Goal: Find specific page/section: Find specific page/section

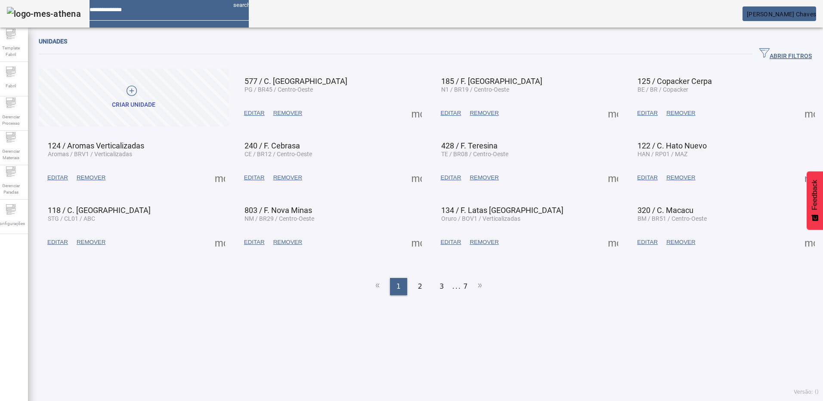
click at [785, 13] on span "[PERSON_NAME] Chaves" at bounding box center [781, 14] width 69 height 7
click at [666, 401] on div at bounding box center [411, 401] width 823 height 0
click at [13, 213] on icon at bounding box center [11, 209] width 10 height 10
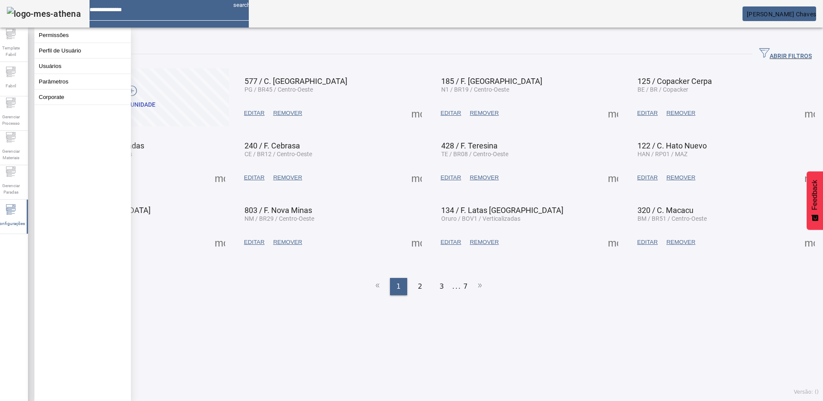
click at [254, 294] on div "Unidades ABRIR FILTROS Pesquise por Código descrição ou sigla LIMPAR FILTRAR Cr…" at bounding box center [429, 169] width 780 height 266
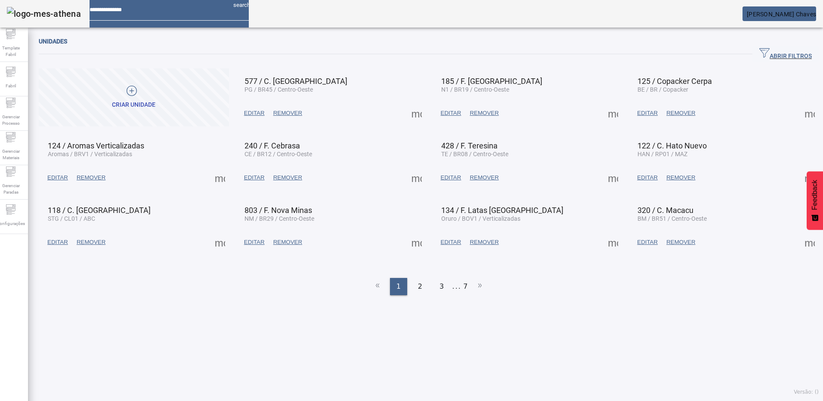
click at [769, 12] on span "[PERSON_NAME] Chaves" at bounding box center [781, 14] width 69 height 7
click at [664, 401] on div at bounding box center [411, 401] width 823 height 0
click at [764, 54] on span "ABRIR FILTROS" at bounding box center [785, 54] width 53 height 13
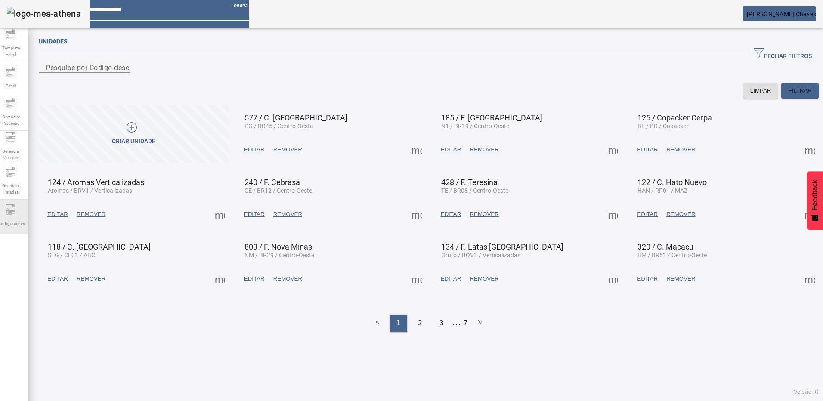
click at [16, 210] on icon at bounding box center [11, 209] width 10 height 10
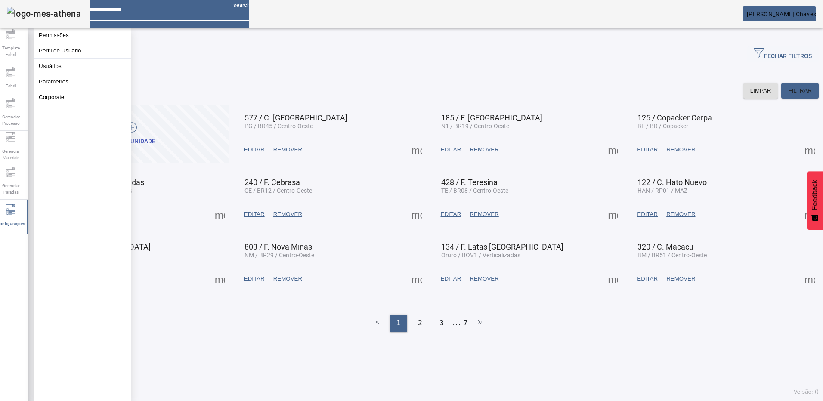
click at [173, 43] on div "Unidades" at bounding box center [429, 41] width 780 height 10
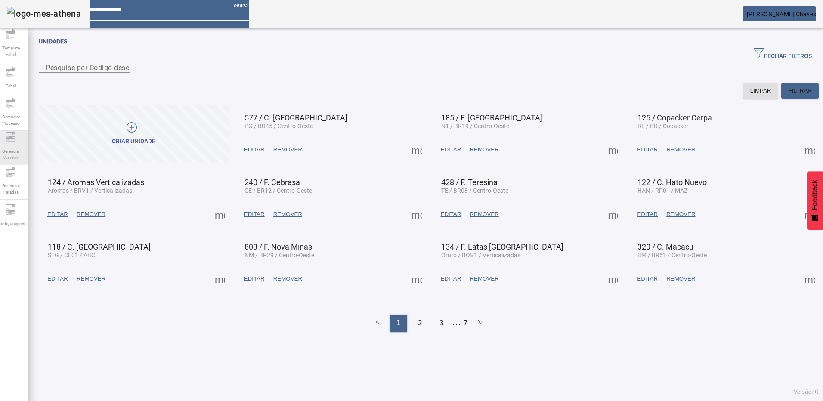
click at [17, 158] on span "Gerenciar Materiais" at bounding box center [11, 155] width 26 height 18
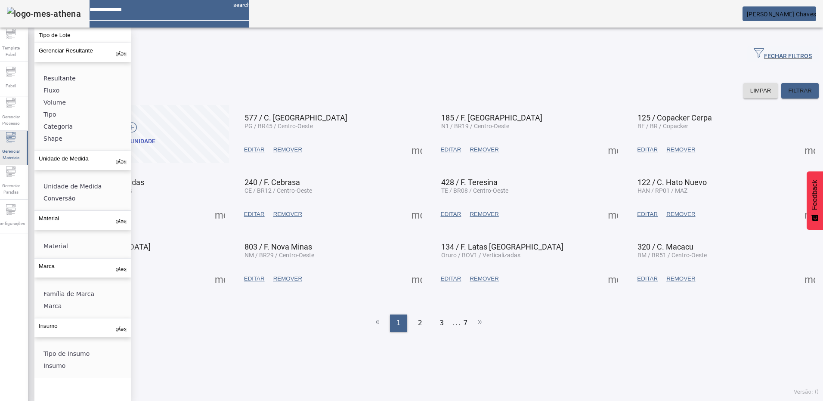
click at [17, 158] on span "Gerenciar Materiais" at bounding box center [11, 155] width 26 height 18
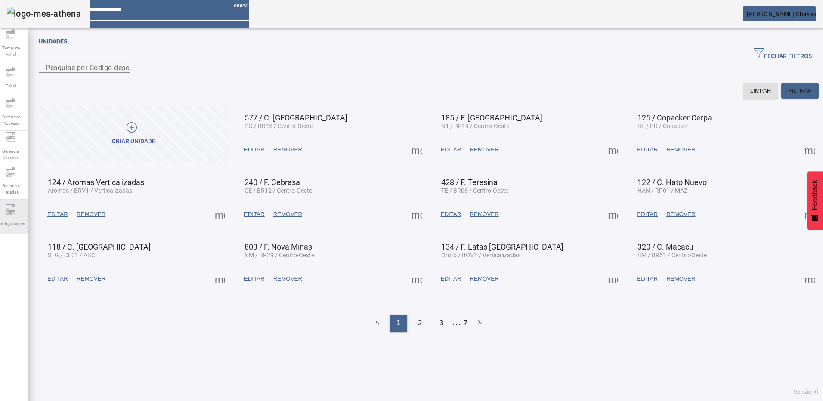
click at [6, 220] on span "Configurações" at bounding box center [11, 224] width 34 height 12
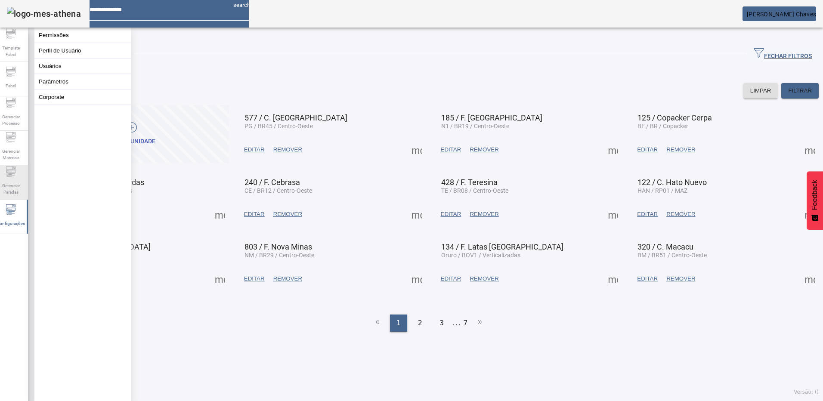
click at [14, 176] on icon at bounding box center [11, 172] width 10 height 10
click at [15, 154] on span "Gerenciar Materiais" at bounding box center [11, 155] width 26 height 18
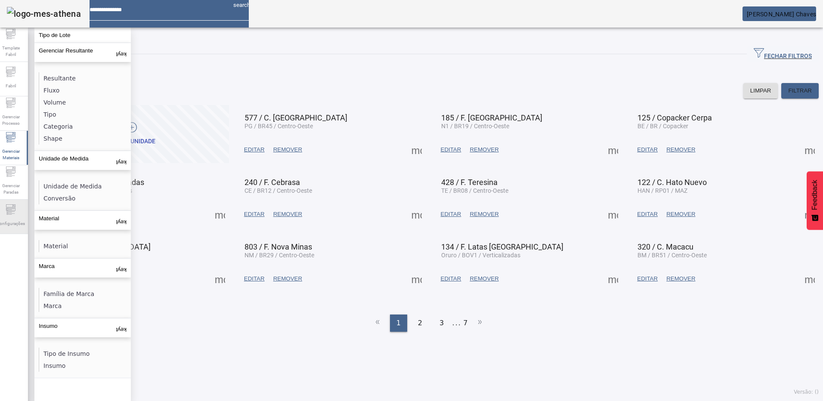
click at [13, 219] on span "Configurações" at bounding box center [11, 224] width 34 height 12
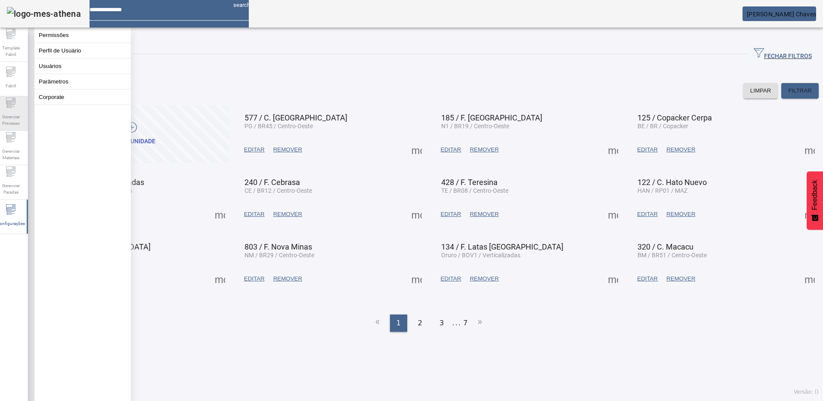
click at [16, 108] on icon at bounding box center [11, 103] width 10 height 10
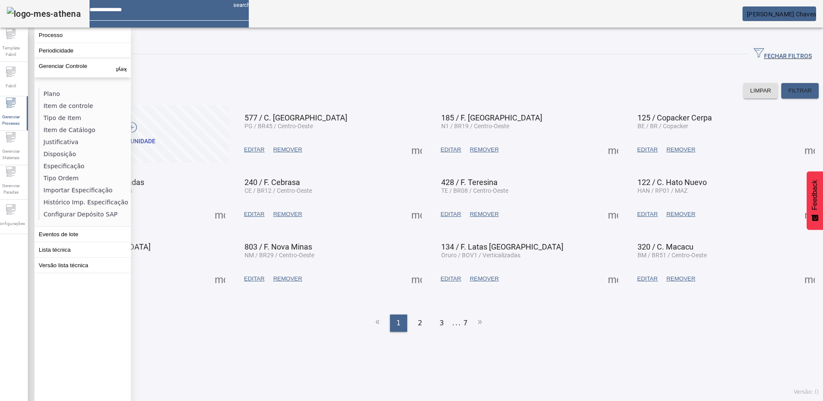
click at [194, 3] on div at bounding box center [158, 6] width 137 height 13
click at [208, 13] on div at bounding box center [158, 6] width 137 height 13
click at [205, 13] on input at bounding box center [158, 6] width 137 height 13
type input "*********"
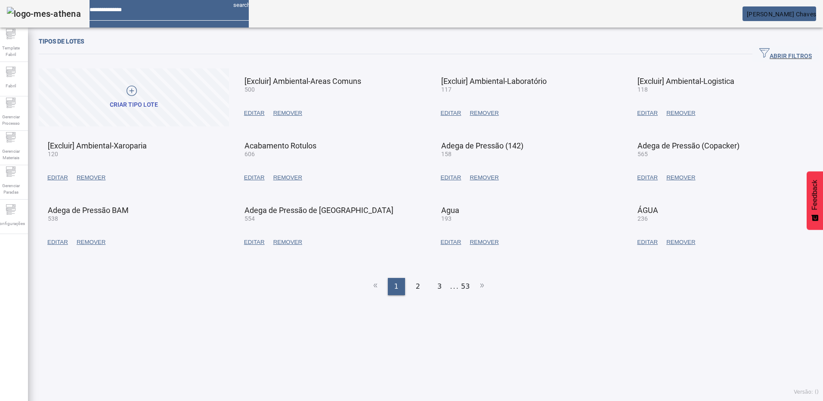
click at [759, 51] on span "ABRIR FILTROS" at bounding box center [785, 54] width 53 height 13
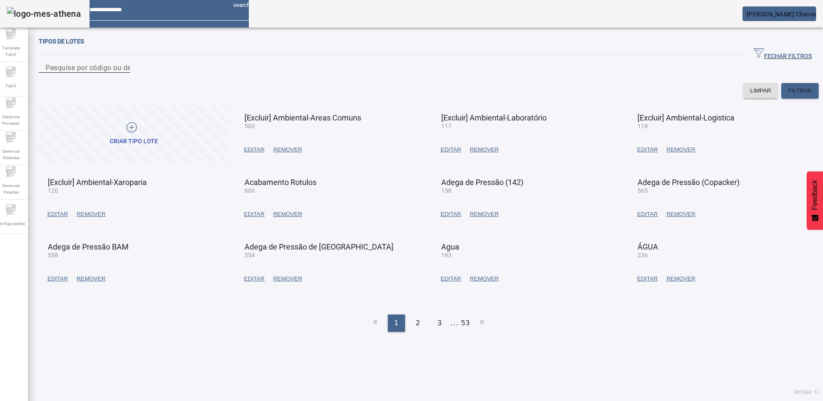
click at [136, 71] on mat-label "Pesquise por código ou descrição" at bounding box center [100, 67] width 109 height 8
click at [123, 73] on input "Pesquise por código ou descrição" at bounding box center [84, 67] width 77 height 10
click at [792, 96] on span at bounding box center [799, 91] width 37 height 21
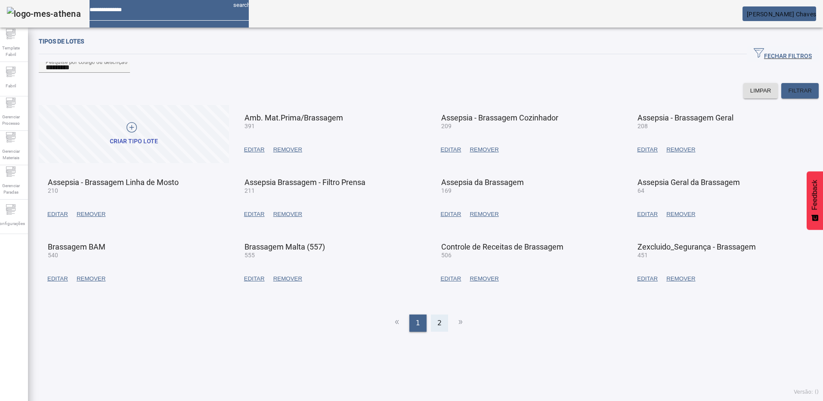
click at [437, 328] on span "2" at bounding box center [439, 323] width 4 height 10
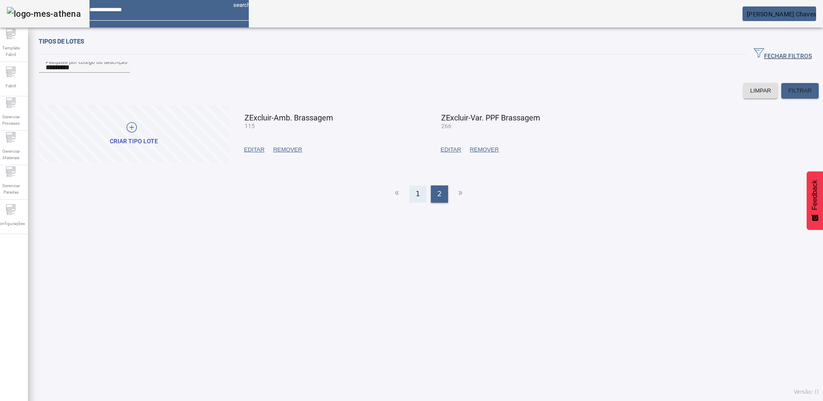
click at [420, 202] on div "1" at bounding box center [417, 194] width 17 height 17
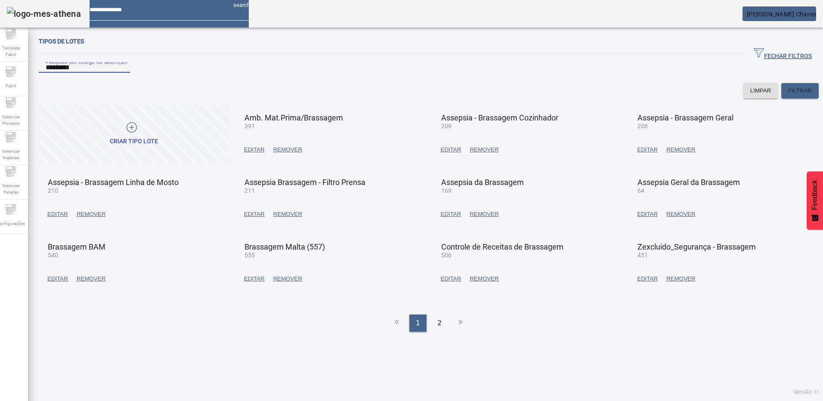
click at [110, 73] on input "*********" at bounding box center [84, 67] width 77 height 10
type input "******"
click at [791, 95] on span "FILTRAR" at bounding box center [800, 91] width 24 height 9
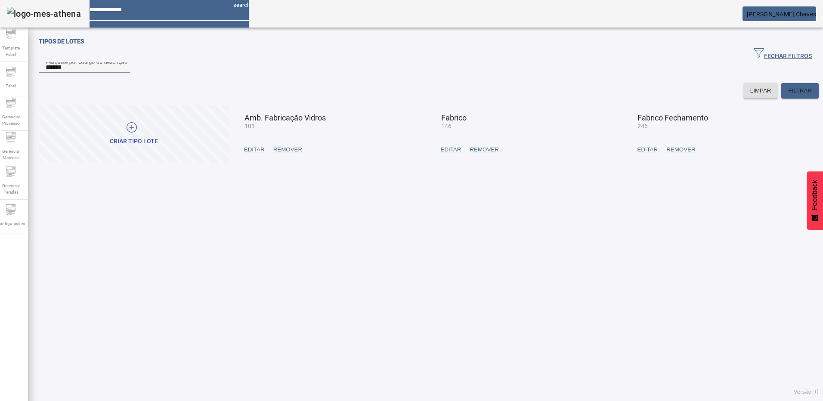
click at [410, 234] on div "Tipos de lotes FECHAR FILTROS Pesquise por código ou descrição ****** LIMPAR FI…" at bounding box center [429, 216] width 802 height 369
click at [288, 246] on div "Tipos de lotes FECHAR FILTROS Pesquise por código ou descrição ****** LIMPAR FI…" at bounding box center [429, 216] width 802 height 369
